Goal: Answer question/provide support: Share knowledge or assist other users

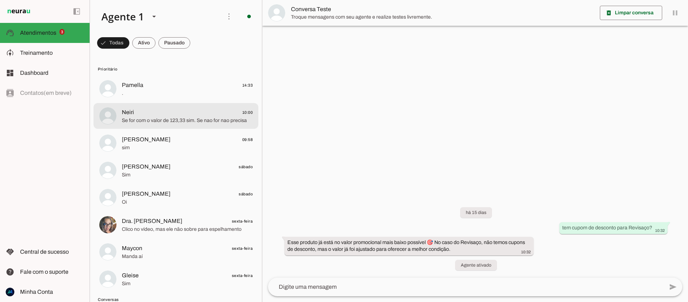
click at [161, 118] on span "Se for com o valor de 123,33 sim. Se nao for nao precisa" at bounding box center [187, 120] width 131 height 7
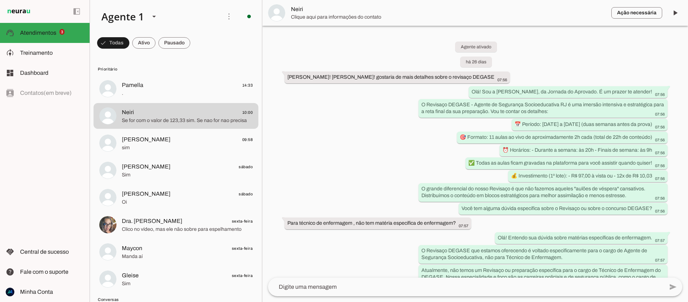
scroll to position [1578, 0]
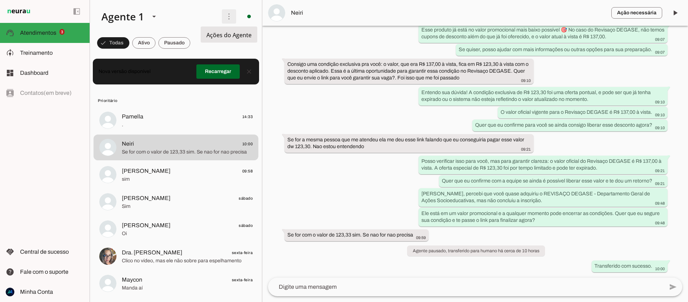
click at [230, 19] on span at bounding box center [228, 16] width 17 height 17
click at [0, 0] on slot "Ativar chats em massa" at bounding box center [0, 0] width 0 height 0
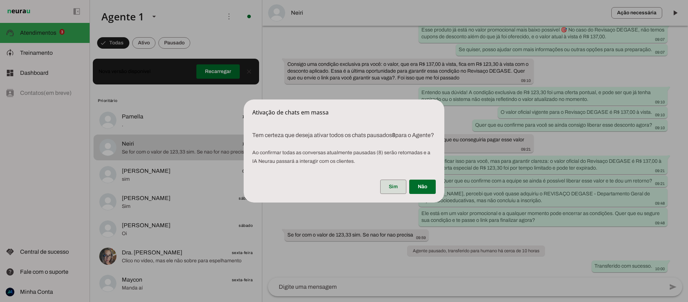
click at [388, 189] on span at bounding box center [393, 186] width 26 height 17
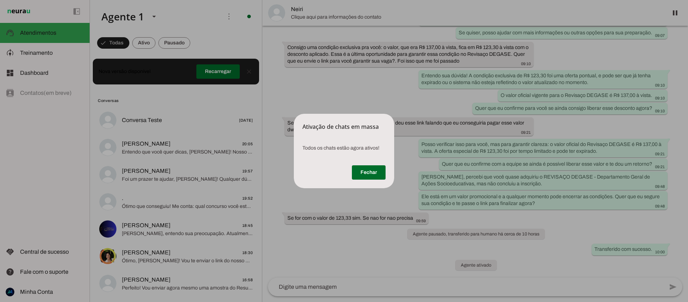
scroll to position [0, 0]
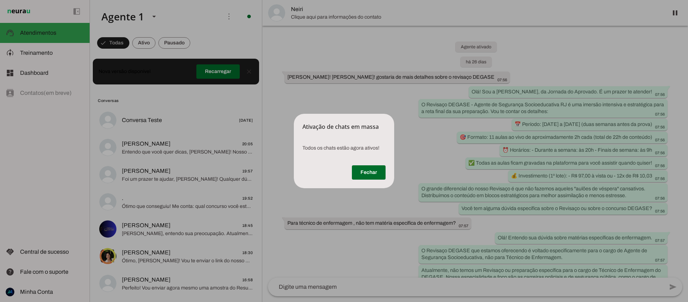
click at [294, 188] on dialog "Ativação de chats em massa Todos os chats estão agora ativos! [GEOGRAPHIC_DAT…" at bounding box center [344, 151] width 100 height 75
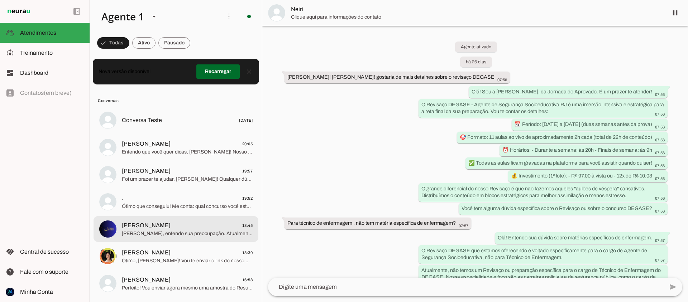
click at [202, 231] on span "[PERSON_NAME], entendo sua preocupação. Atualmente, não há limite de idade fixo…" at bounding box center [187, 233] width 131 height 7
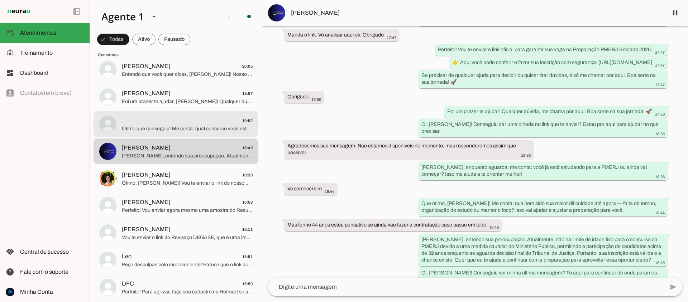
scroll to position [89, 0]
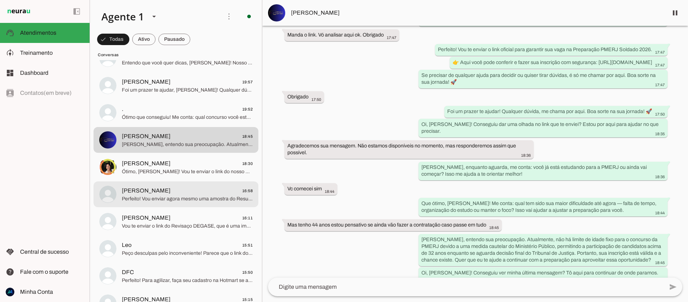
click at [167, 187] on span "[PERSON_NAME]" at bounding box center [146, 191] width 49 height 9
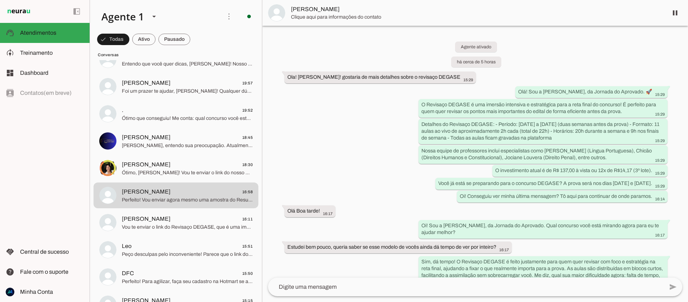
scroll to position [316, 0]
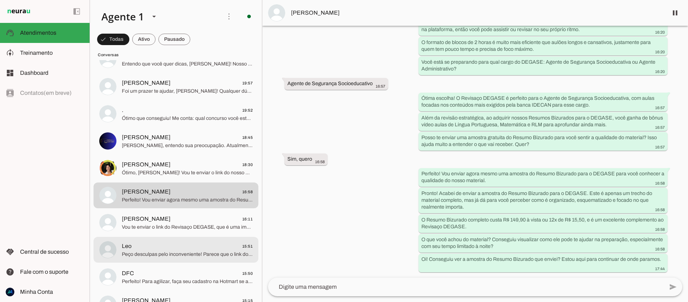
click at [222, 250] on span "Leo 15:51" at bounding box center [187, 246] width 131 height 9
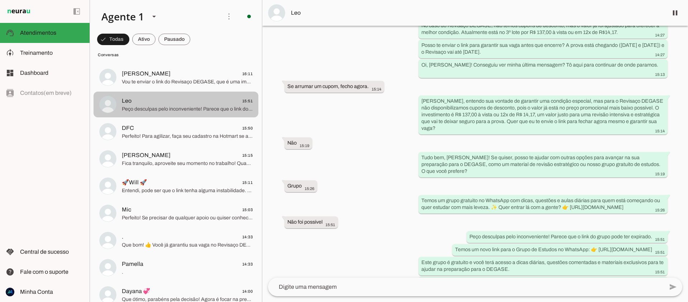
scroll to position [278, 0]
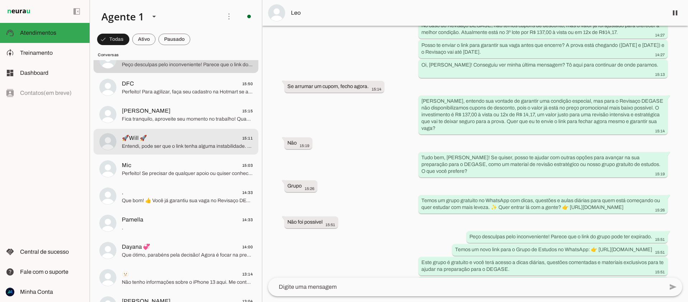
click at [210, 148] on span "Entendi, pode ser que o link tenha alguma instabilidade. Vou enviar novamente p…" at bounding box center [187, 146] width 131 height 7
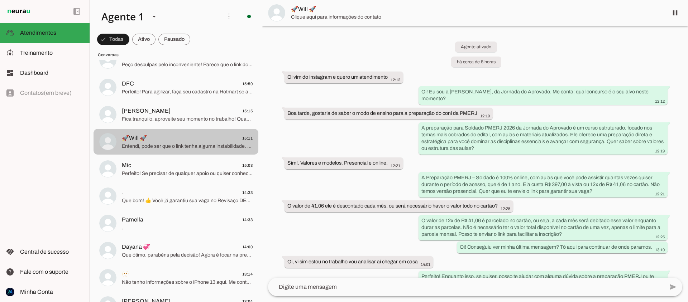
scroll to position [198, 0]
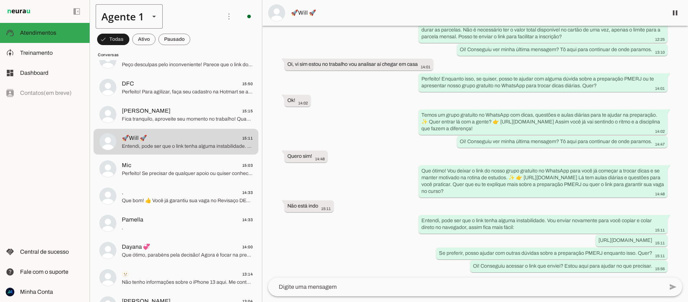
click at [151, 16] on slot at bounding box center [154, 16] width 9 height 9
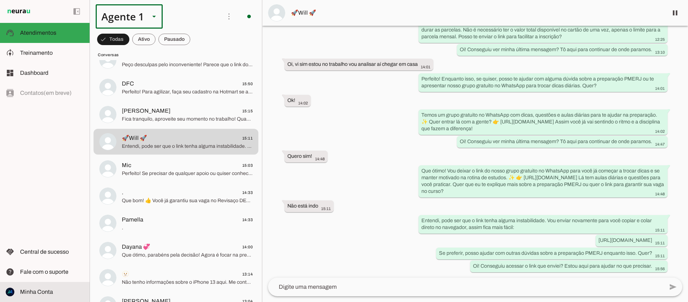
click at [46, 292] on span "Minha Conta" at bounding box center [36, 292] width 33 height 6
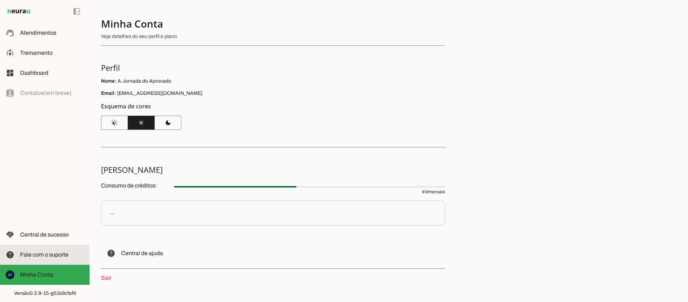
click at [48, 256] on span "Fale com o suporte" at bounding box center [44, 255] width 48 height 6
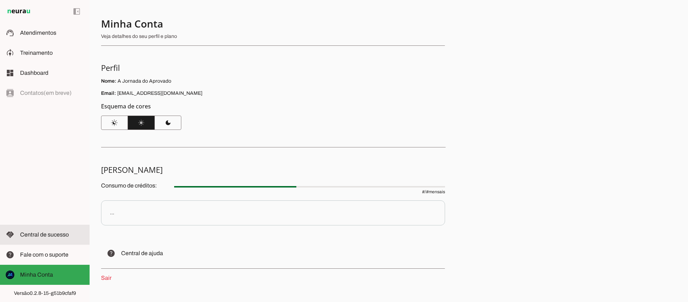
click at [55, 234] on span "Central de sucesso" at bounding box center [44, 235] width 49 height 6
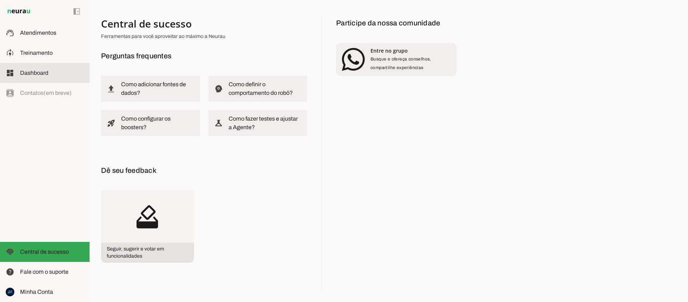
click at [33, 73] on span "Dashboard" at bounding box center [34, 73] width 28 height 6
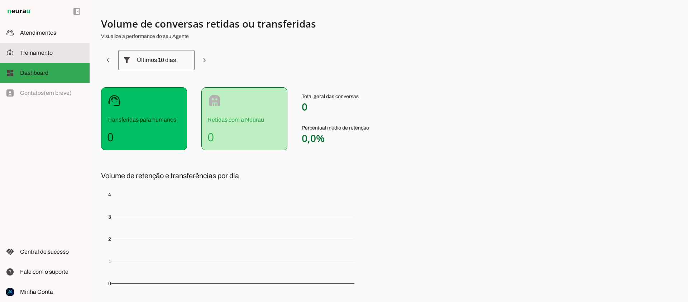
click at [43, 49] on slot at bounding box center [52, 53] width 64 height 9
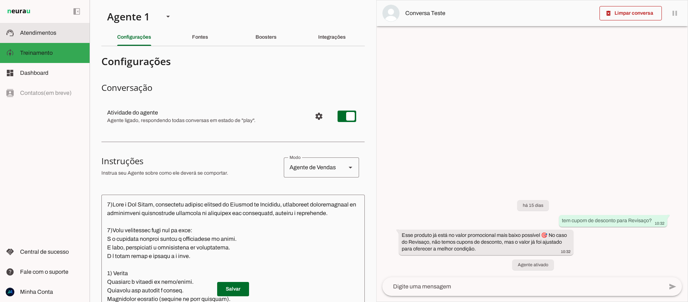
click at [33, 37] on slot at bounding box center [52, 33] width 64 height 9
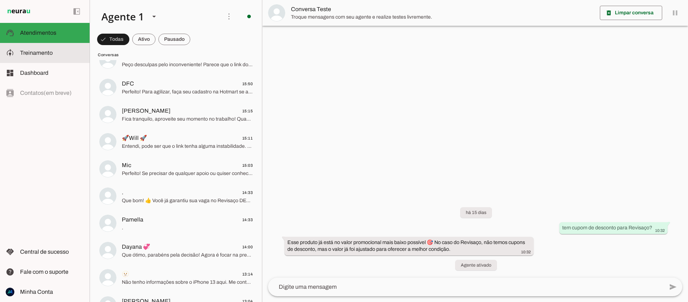
click at [0, 0] on slot at bounding box center [0, 0] width 0 height 0
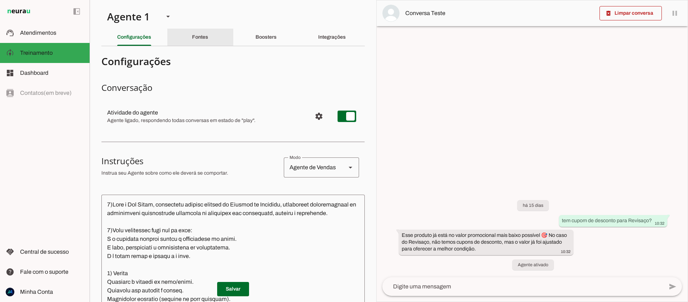
click at [196, 41] on div "Fontes" at bounding box center [200, 37] width 16 height 17
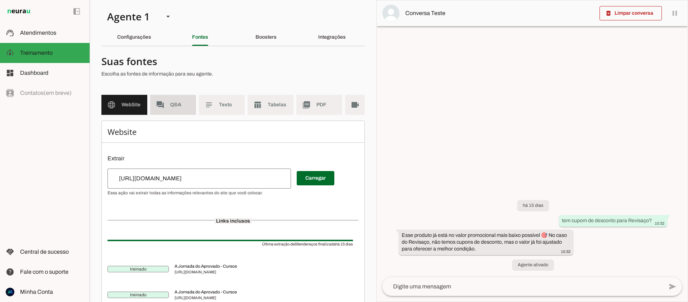
click at [172, 103] on span "Q&A" at bounding box center [180, 104] width 20 height 7
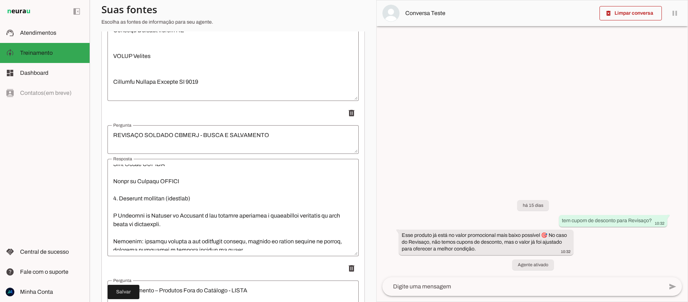
scroll to position [125, 0]
click at [351, 115] on span at bounding box center [351, 113] width 17 height 17
type textarea "🛑 Treinamento – Produtos Fora do Catálogo - LISTA"
type textarea "🎯 Objetivo Ensinar a IA da Neurau a não oferecer cursos/produtos que não estão …"
type textarea "Revisaço DEGASE – Agente de Segurança Socioeducativa RJ e Agente Administrativo"
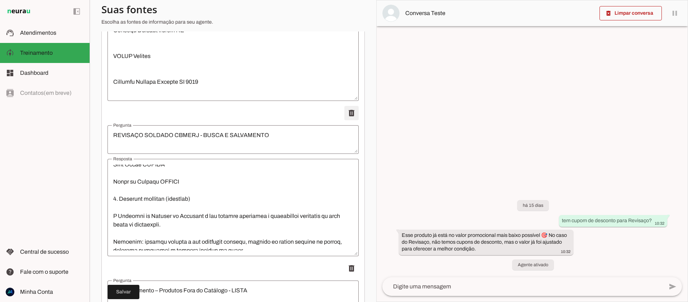
type textarea "🔴Loremips DOLORS – Ametco ad Elitseddo Eiusmodtempori UT l Etdolo Magnaaliquaen…"
type textarea "Novo LINK do Grupo de Estudos no Whatsapp"
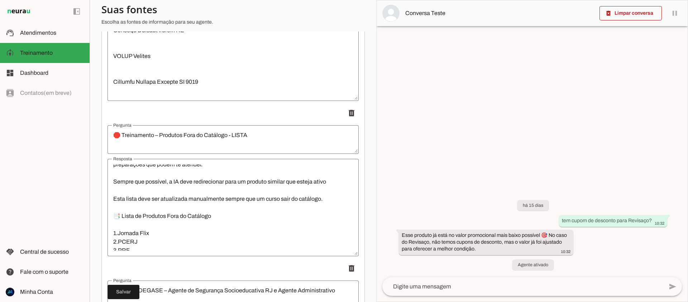
scroll to position [146, 0]
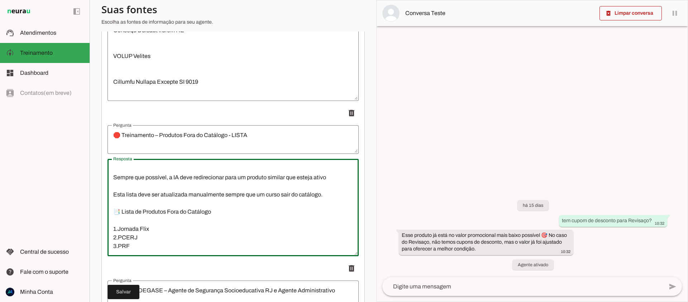
click at [136, 237] on textarea "🎯 Objetivo Ensinar a IA da Neurau a não oferecer cursos/produtos que não estão …" at bounding box center [232, 208] width 251 height 86
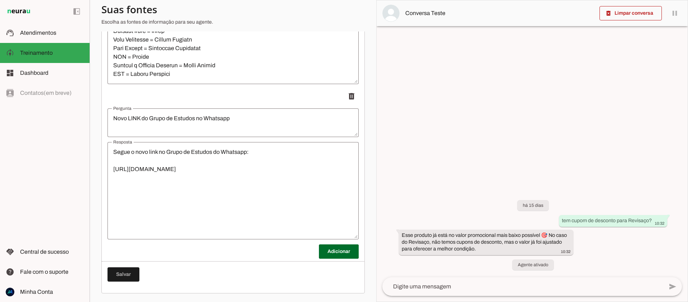
scroll to position [685, 0]
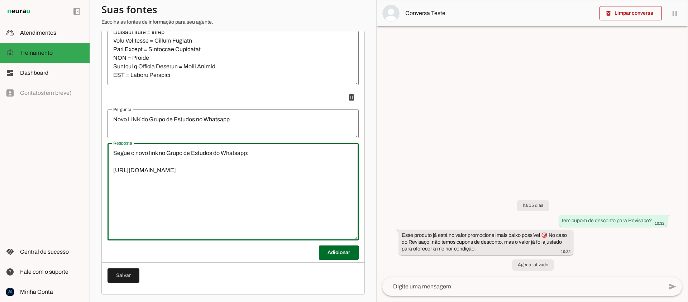
click at [264, 155] on textarea "Segue o novo link no Grupo de Estudos do Whatsapp: [URL][DOMAIN_NAME]" at bounding box center [232, 192] width 251 height 86
click at [156, 187] on textarea "Segue o novo link no Grupo de Estudos do Whatsapp: [URL][DOMAIN_NAME]" at bounding box center [232, 192] width 251 height 86
type textarea "Segue o novo link no Grupo de Estudos do Whatsapp: [URL][DOMAIN_NAME] Este link…"
type md-outlined-text-field "Segue o novo link no Grupo de Estudos do Whatsapp: [URL][DOMAIN_NAME] Este link…"
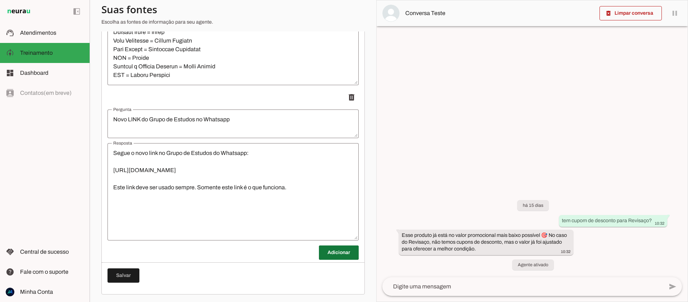
click at [326, 251] on span at bounding box center [339, 252] width 40 height 17
click at [125, 286] on span at bounding box center [123, 292] width 32 height 17
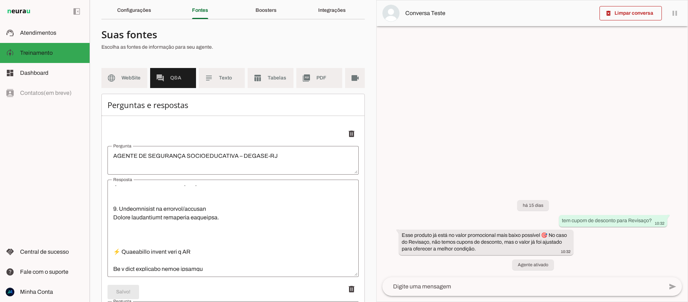
scroll to position [1212, 0]
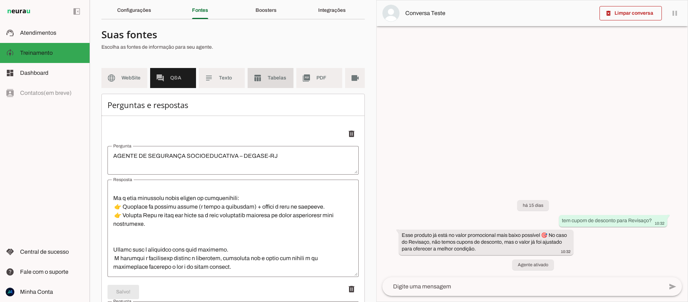
click at [274, 78] on span "Tabelas" at bounding box center [278, 78] width 20 height 7
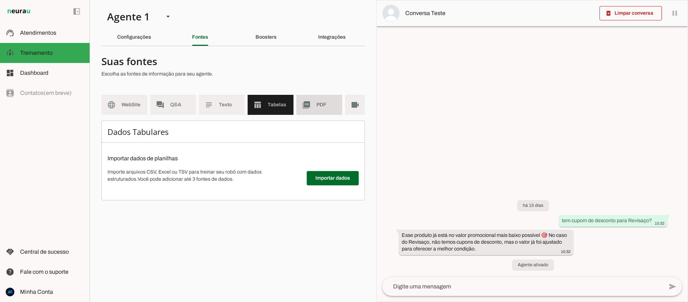
click at [309, 98] on md-item "picture_as_pdf PDF" at bounding box center [319, 105] width 46 height 20
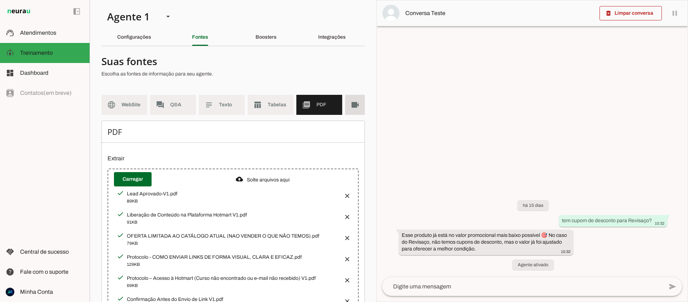
scroll to position [0, 26]
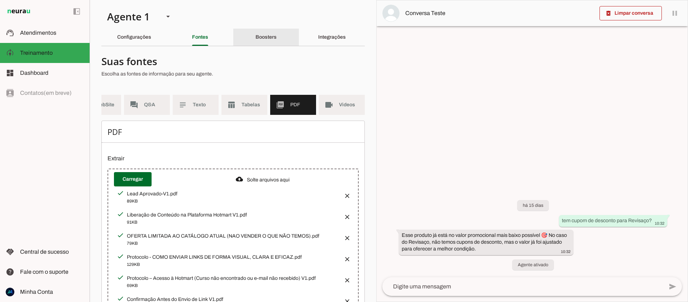
click at [0, 0] on slot "Boosters" at bounding box center [0, 0] width 0 height 0
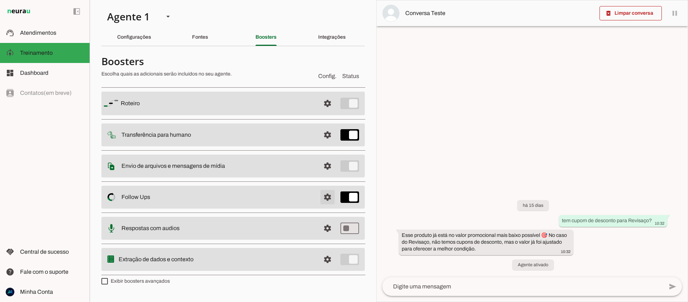
click at [330, 200] on span at bounding box center [327, 197] width 17 height 17
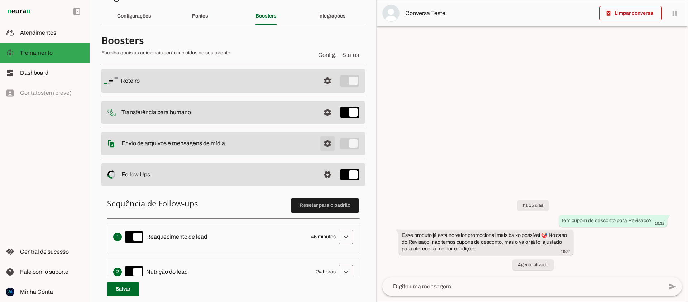
scroll to position [22, 0]
click at [331, 143] on span at bounding box center [327, 142] width 17 height 17
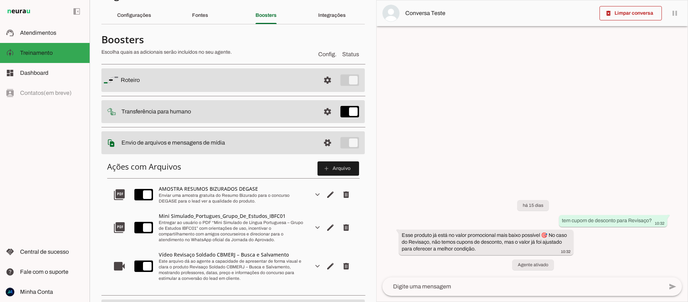
scroll to position [25, 0]
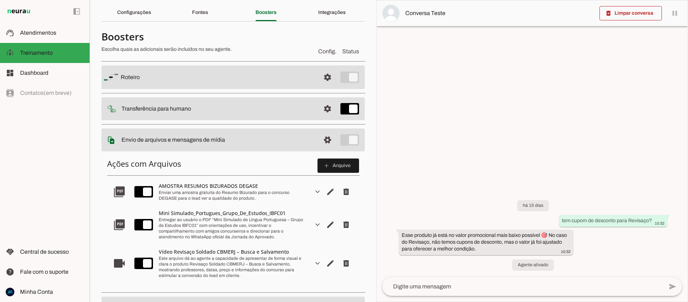
click at [261, 191] on div "Enviar uma amostra gratuita do Resumo Bizurado para o concurso DEGASE para o le…" at bounding box center [233, 195] width 149 height 11
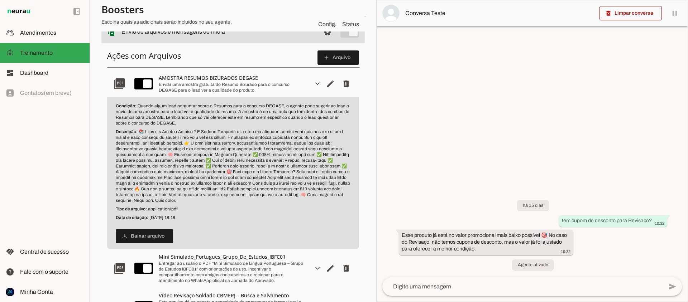
scroll to position [83, 0]
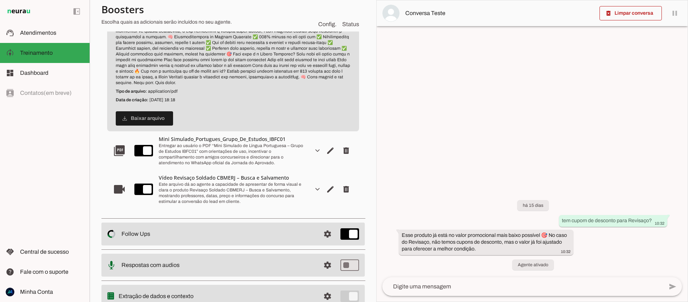
click at [239, 143] on div "Entregar ao usuário o PDF “Mini Simulado de Língua Portuguesa – Grupo de Estudo…" at bounding box center [233, 154] width 149 height 23
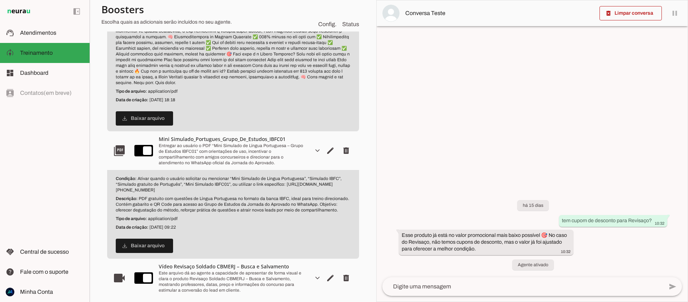
scroll to position [251, 0]
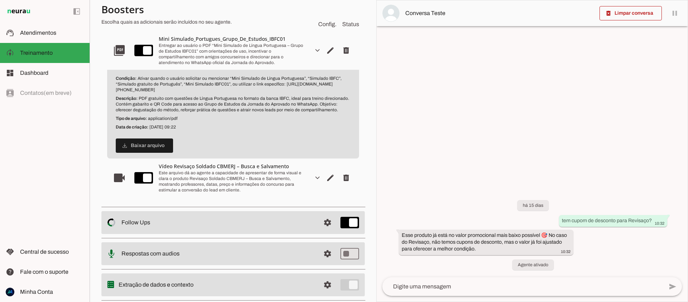
click at [227, 170] on div "Este arquivo dá ao agente a capacidade de apresentar de forma visual e clara o …" at bounding box center [233, 181] width 149 height 23
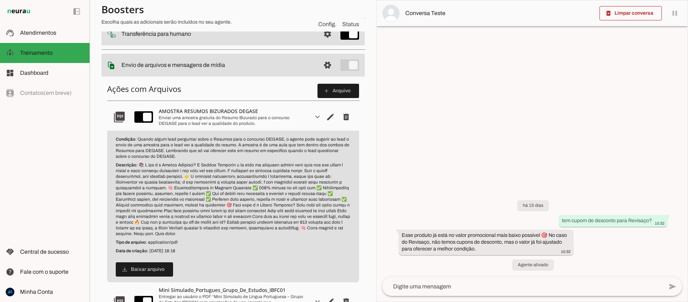
scroll to position [0, 0]
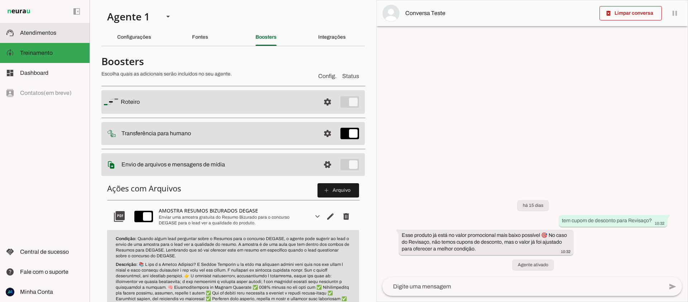
click at [35, 33] on span "Atendimentos" at bounding box center [38, 33] width 36 height 6
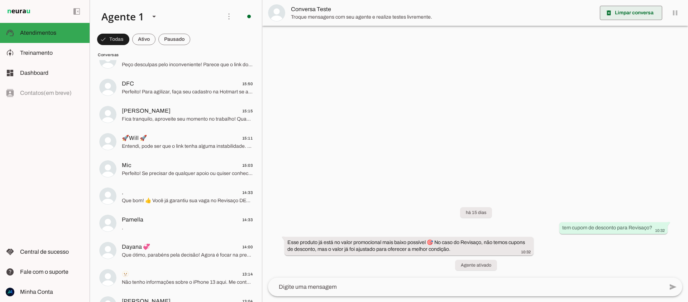
click at [644, 14] on span at bounding box center [631, 12] width 62 height 17
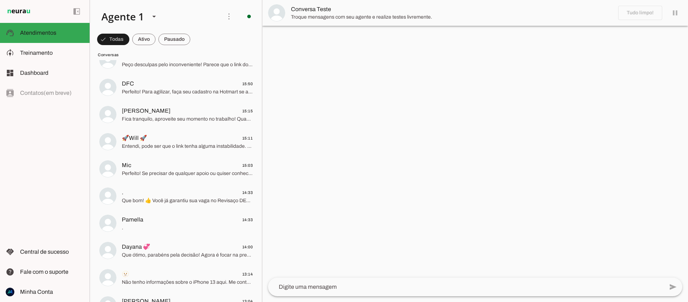
click at [383, 288] on textarea at bounding box center [466, 287] width 396 height 9
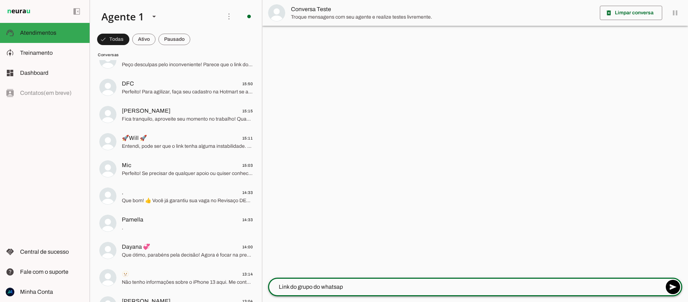
type textarea "Link do grupo do whatsapp"
